Goal: Navigation & Orientation: Understand site structure

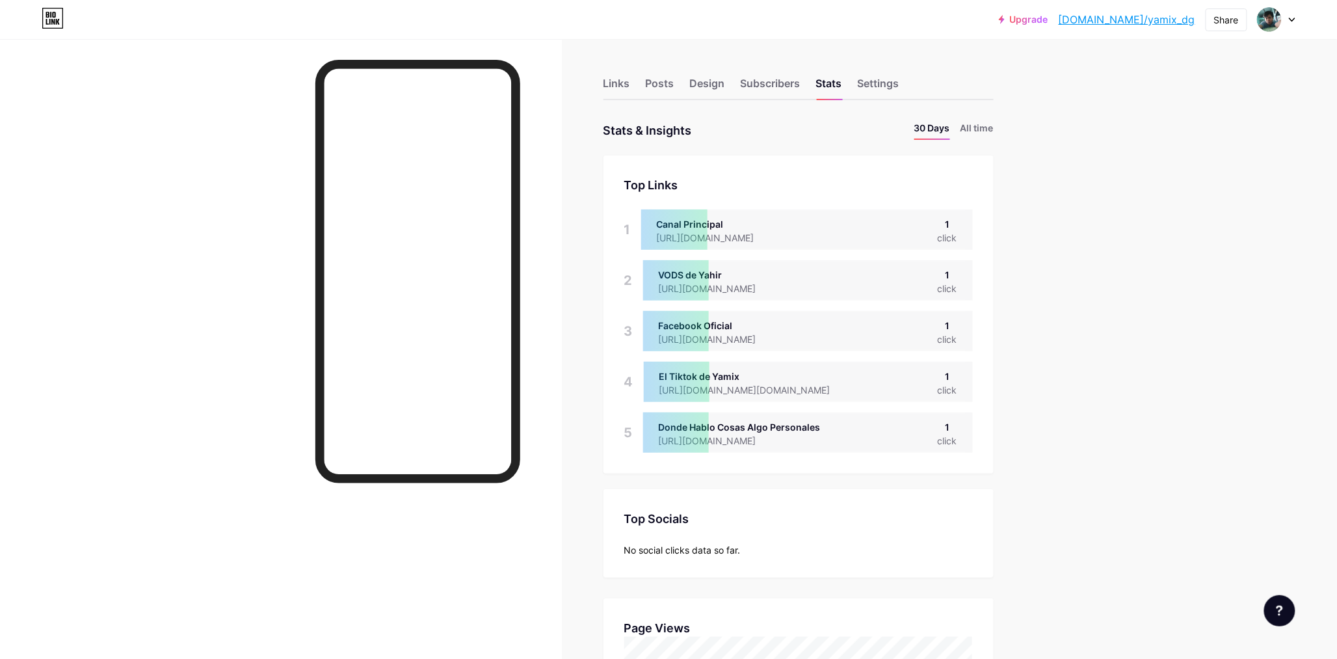
scroll to position [659, 1337]
click at [609, 92] on div "Links" at bounding box center [616, 86] width 27 height 23
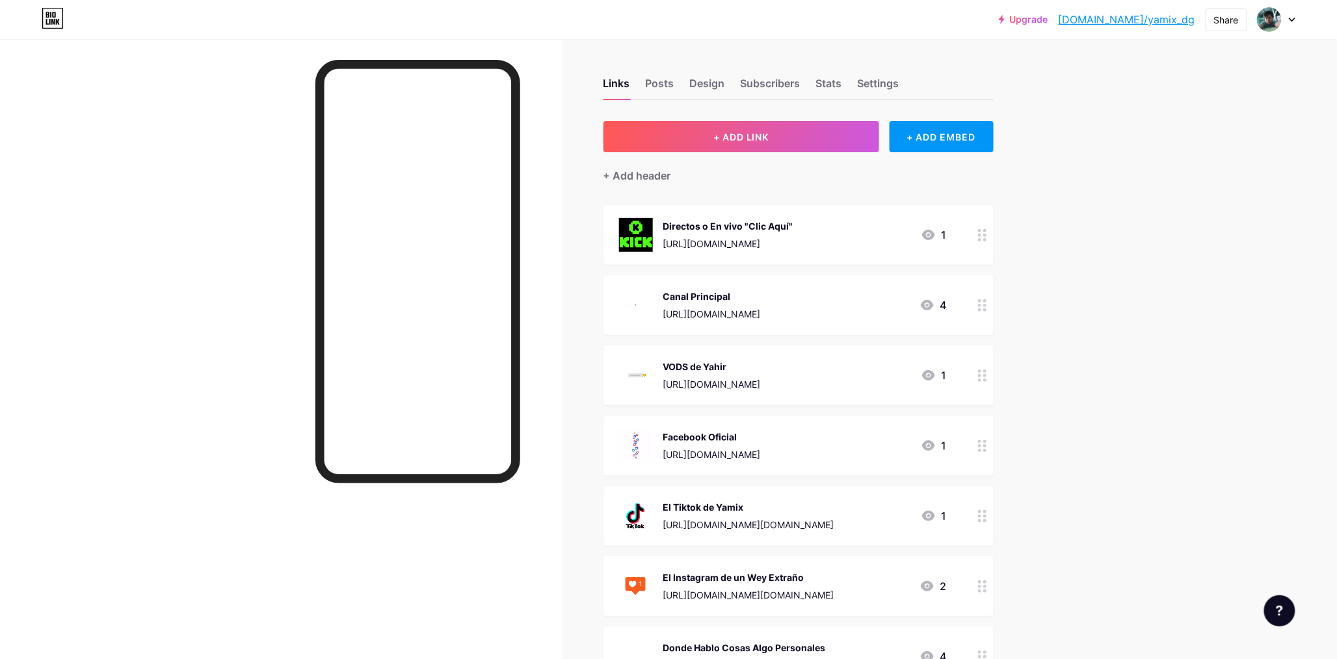
click at [648, 86] on div "Links Posts Design Subscribers Stats Settings" at bounding box center [798, 78] width 390 height 46
click at [657, 74] on div "Links Posts Design Subscribers Stats Settings" at bounding box center [798, 78] width 390 height 46
click at [661, 85] on div "Posts" at bounding box center [660, 86] width 29 height 23
click at [701, 85] on div "Design" at bounding box center [707, 86] width 35 height 23
click at [761, 79] on div "Subscribers" at bounding box center [771, 86] width 60 height 23
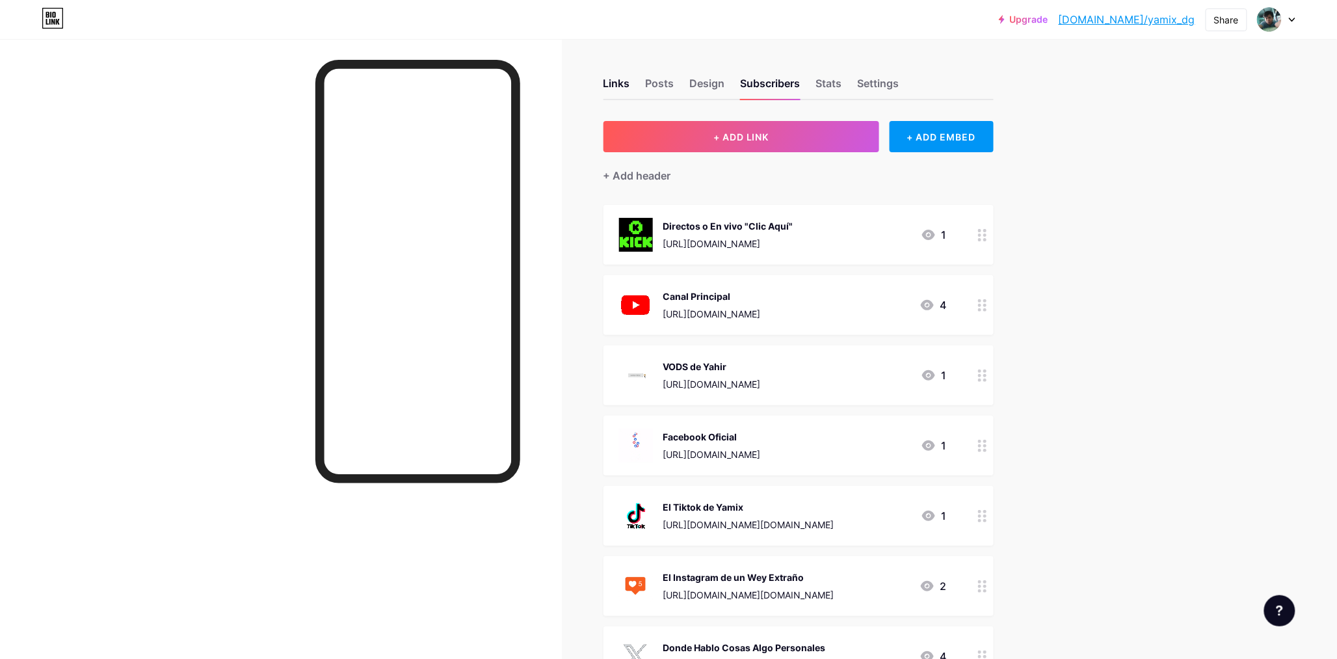
click at [850, 79] on div "Links Posts Design Subscribers Stats Settings" at bounding box center [798, 78] width 390 height 46
click at [842, 81] on div "Stats" at bounding box center [829, 86] width 26 height 23
click at [882, 81] on div "Settings" at bounding box center [879, 86] width 42 height 23
click at [61, 273] on div at bounding box center [281, 368] width 562 height 659
